Goal: Find specific page/section

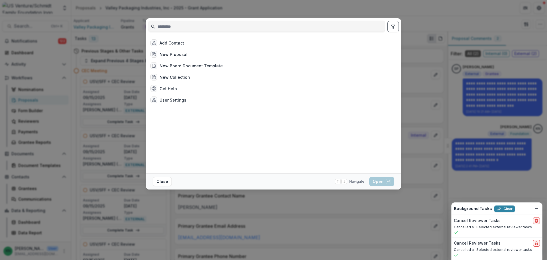
scroll to position [655, 0]
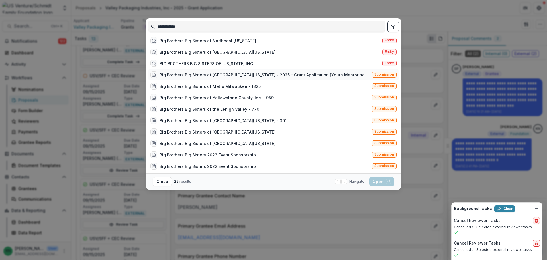
type input "**********"
click at [203, 78] on div "Big Brothers Big Sisters of [GEOGRAPHIC_DATA][US_STATE] - 2025 - Grant Applicat…" at bounding box center [265, 75] width 210 height 6
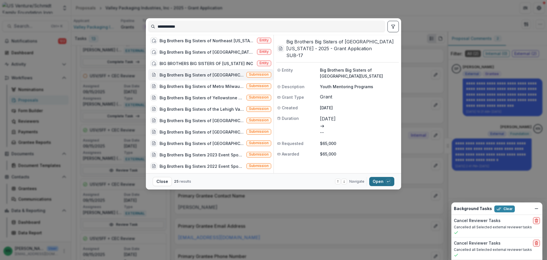
click at [379, 180] on button "Open with enter key" at bounding box center [381, 181] width 25 height 9
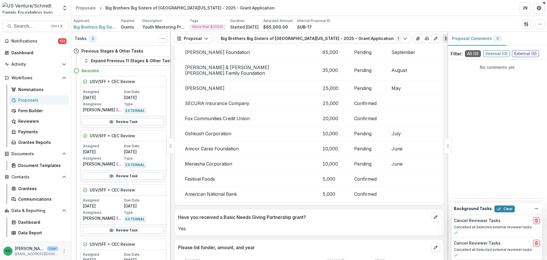
scroll to position [1339, 0]
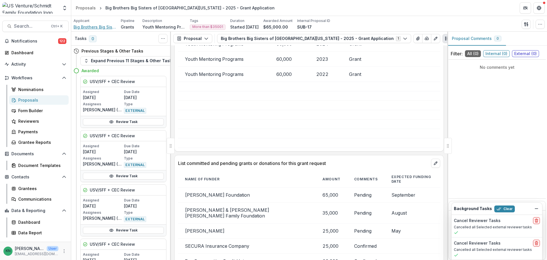
click at [83, 26] on span "Big Brothers Big Sisters of [GEOGRAPHIC_DATA][US_STATE]" at bounding box center [94, 27] width 43 height 6
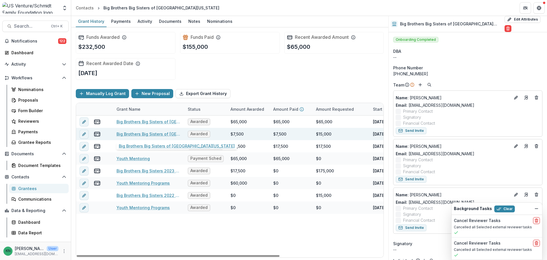
click at [154, 134] on link "Big Brothers Big Sisters of [GEOGRAPHIC_DATA][US_STATE]" at bounding box center [149, 134] width 64 height 6
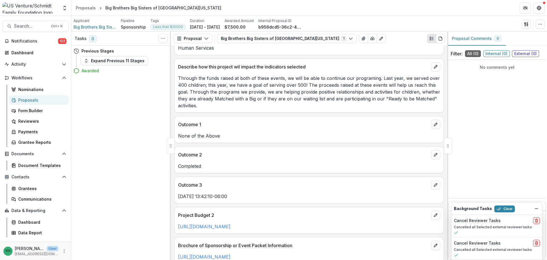
scroll to position [355, 0]
click at [230, 253] on link "https://usventureprograms.smapply.io/protected/tr/280376758/31695689/2025__Spon…" at bounding box center [204, 256] width 52 height 6
